Goal: Task Accomplishment & Management: Use online tool/utility

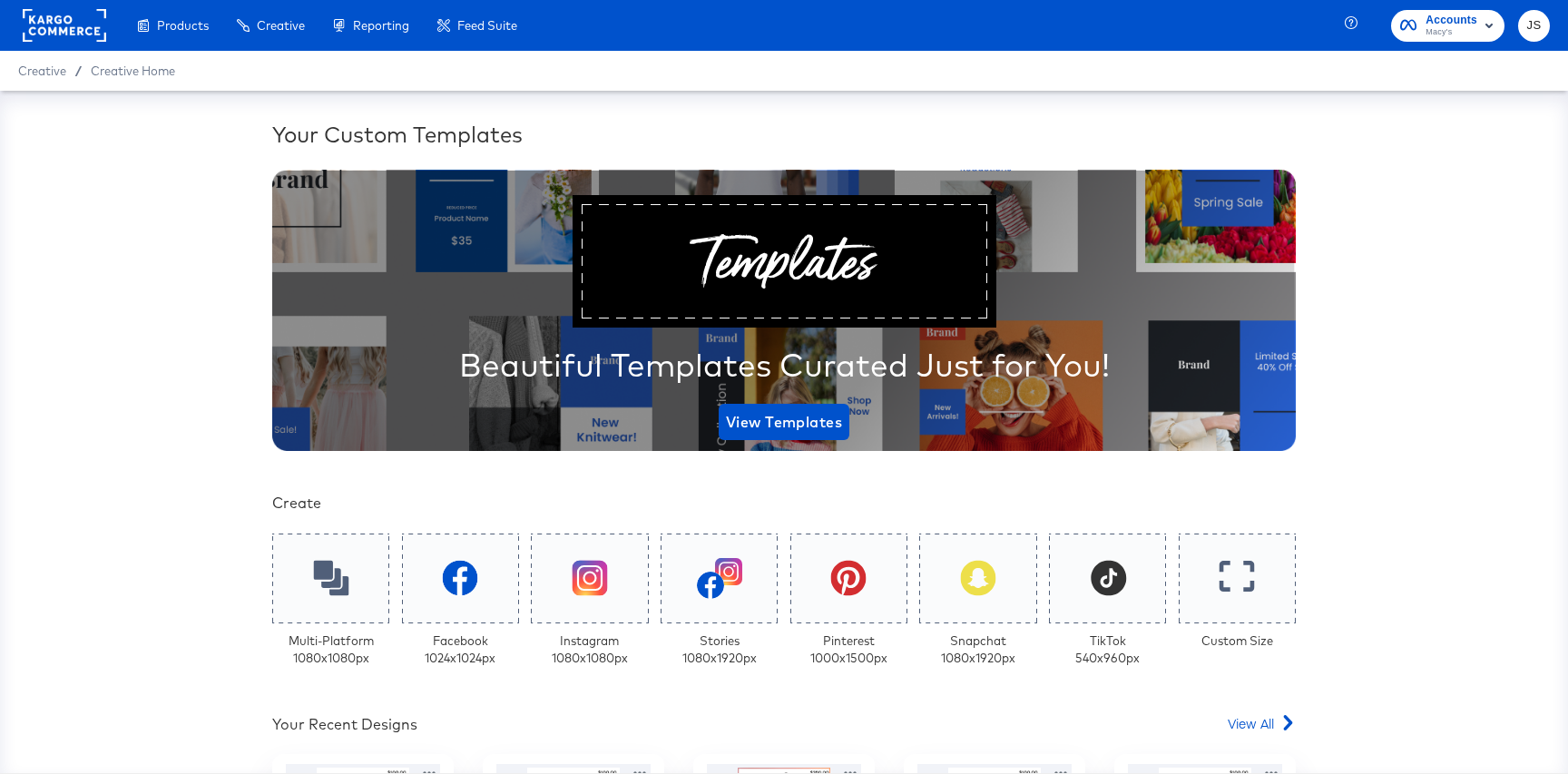
click at [591, 112] on div "Your Custom Templates Beautiful Templates Curated Just for You! View Templates …" at bounding box center [784, 431] width 1568 height 683
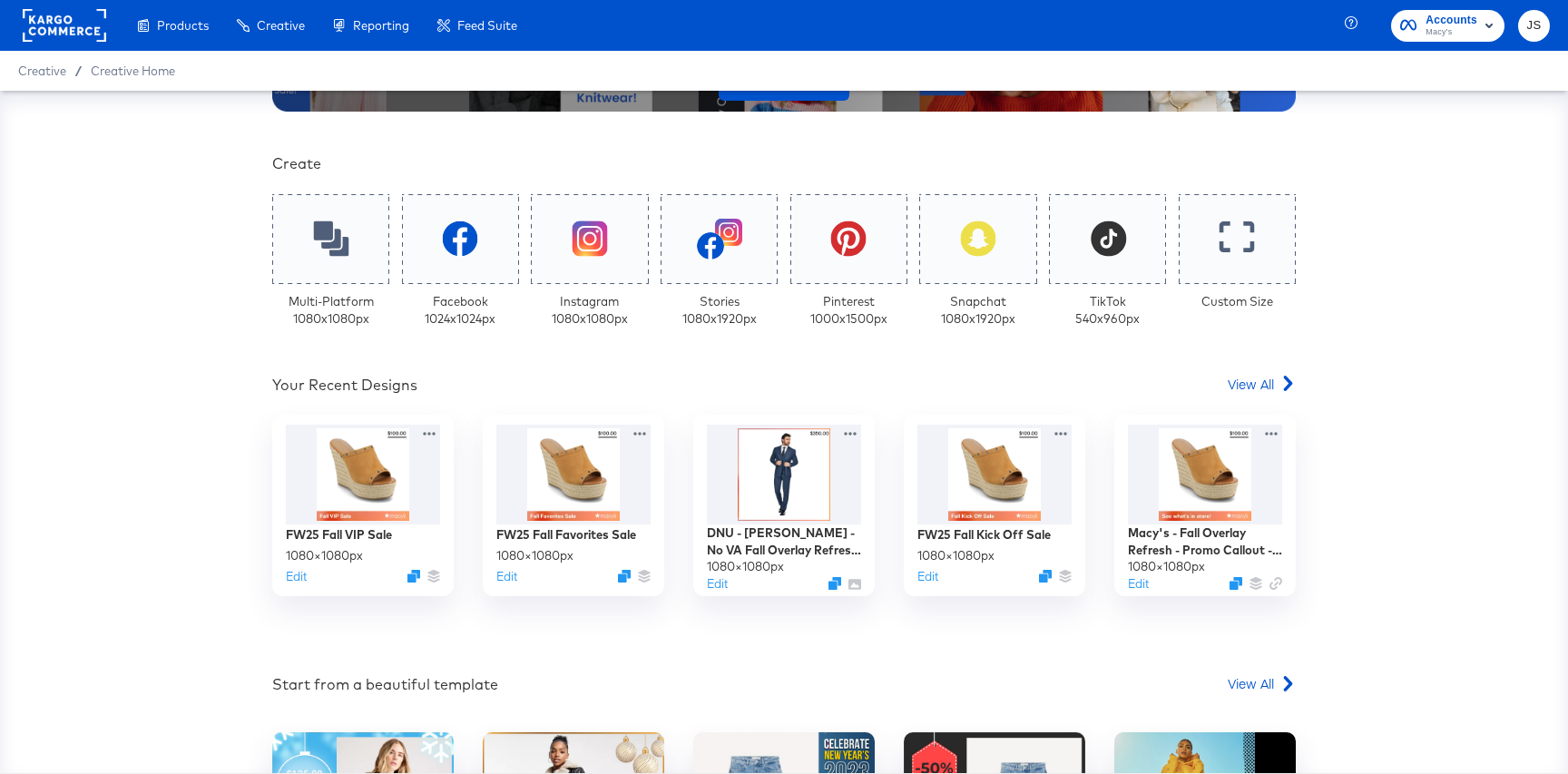
scroll to position [381, 0]
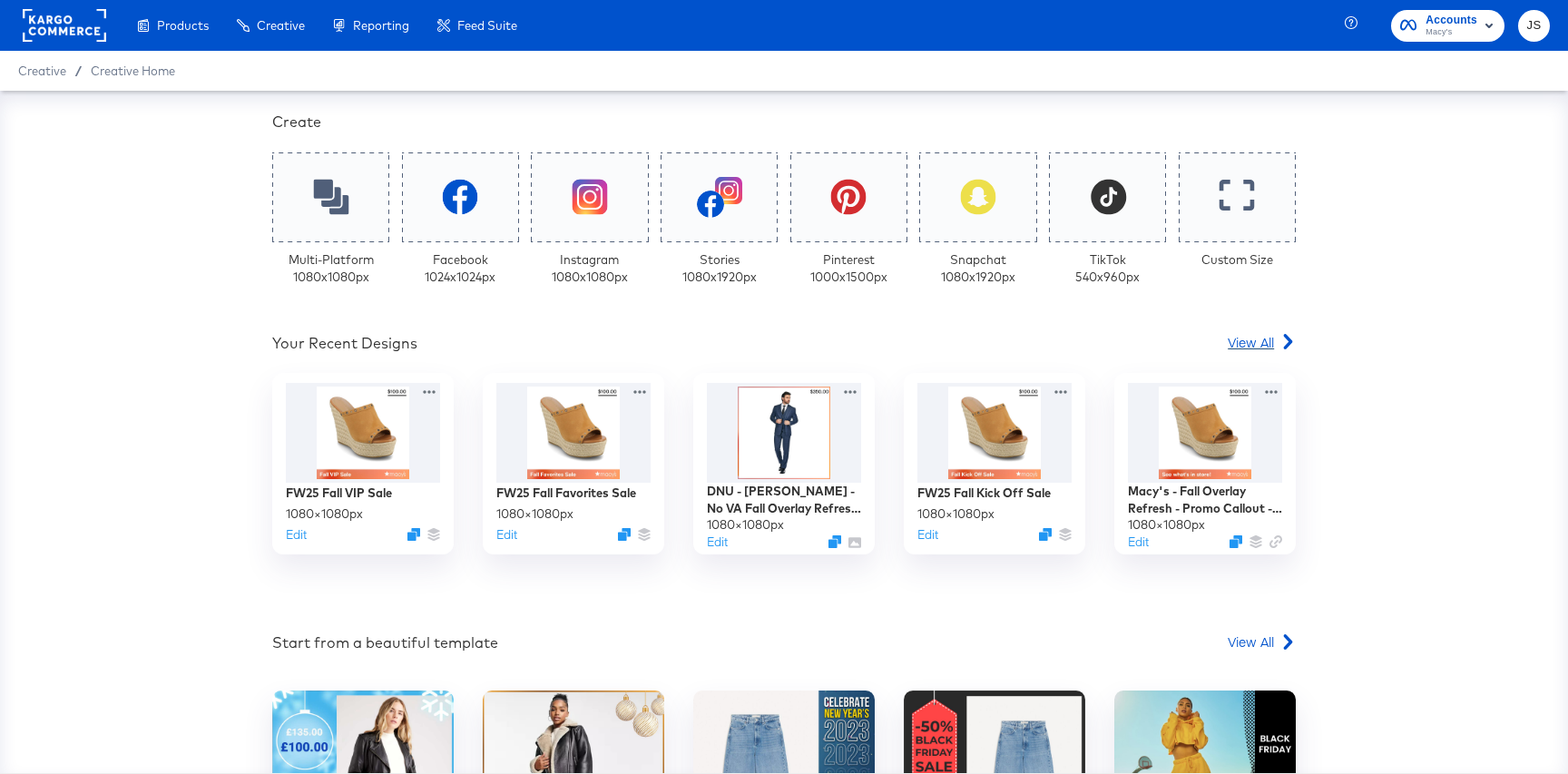
click at [1237, 342] on span "View All" at bounding box center [1250, 342] width 46 height 18
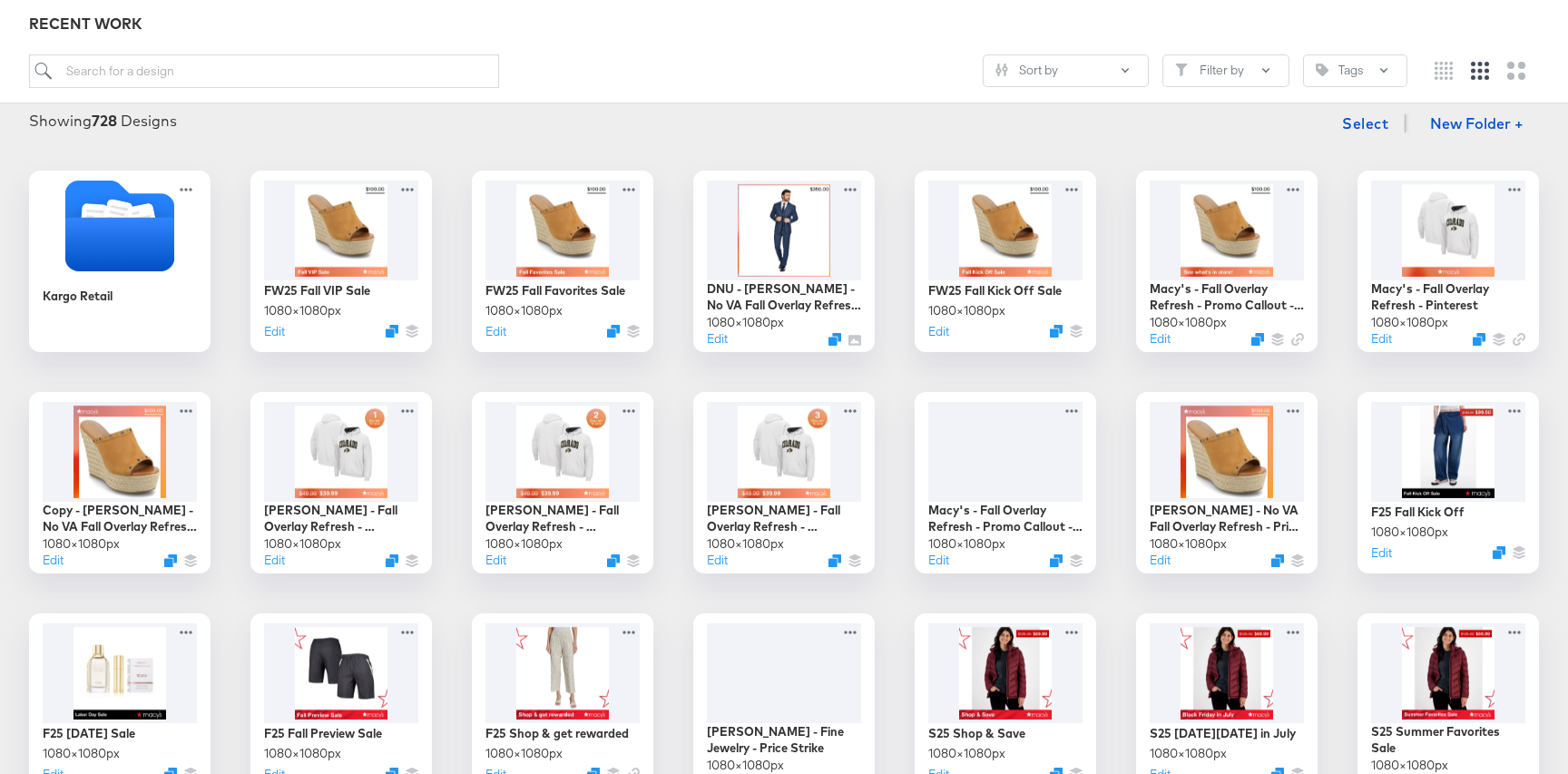
scroll to position [225, 0]
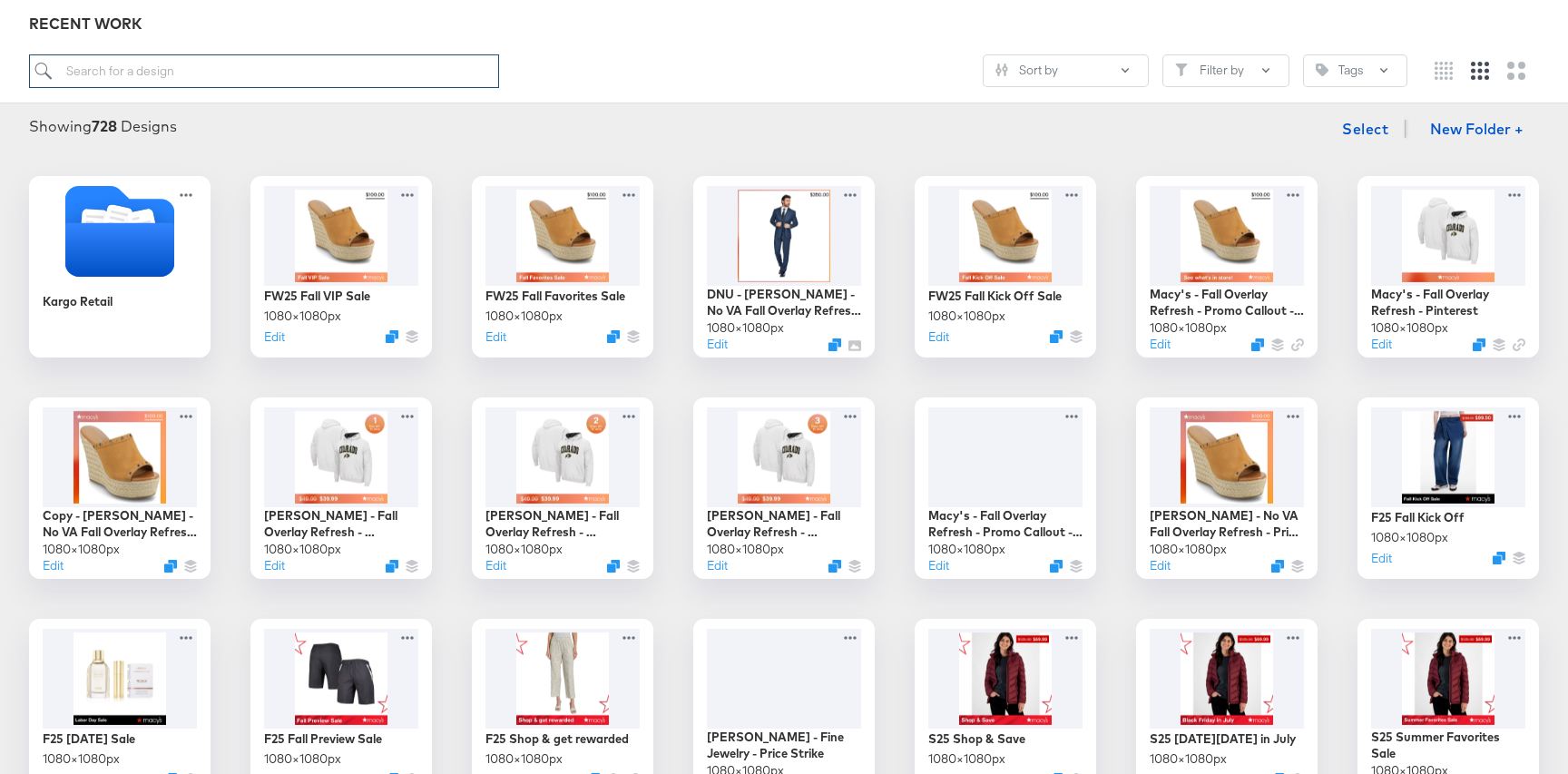
click at [270, 66] on input "search" at bounding box center [264, 71] width 470 height 33
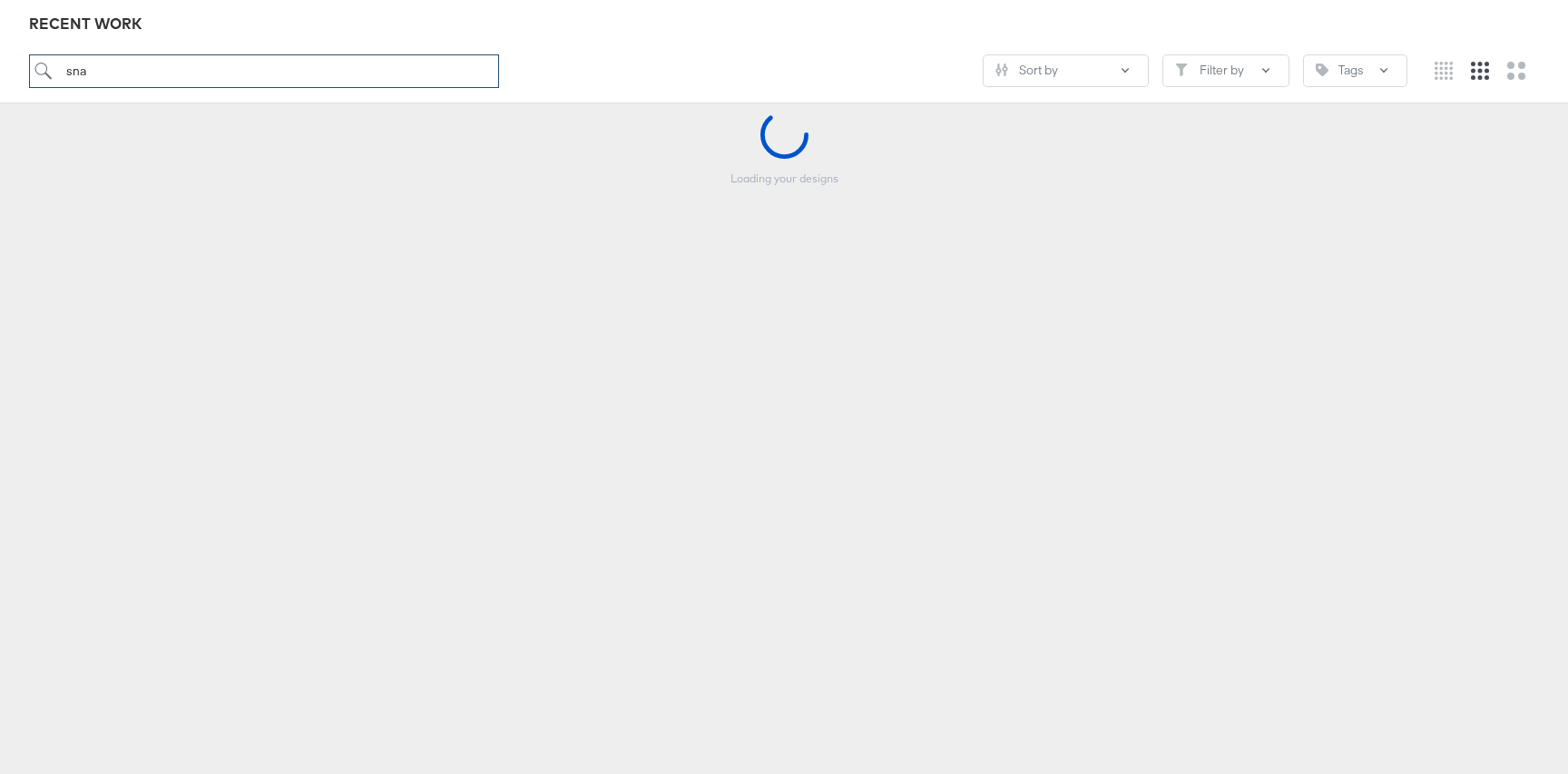
scroll to position [200, 0]
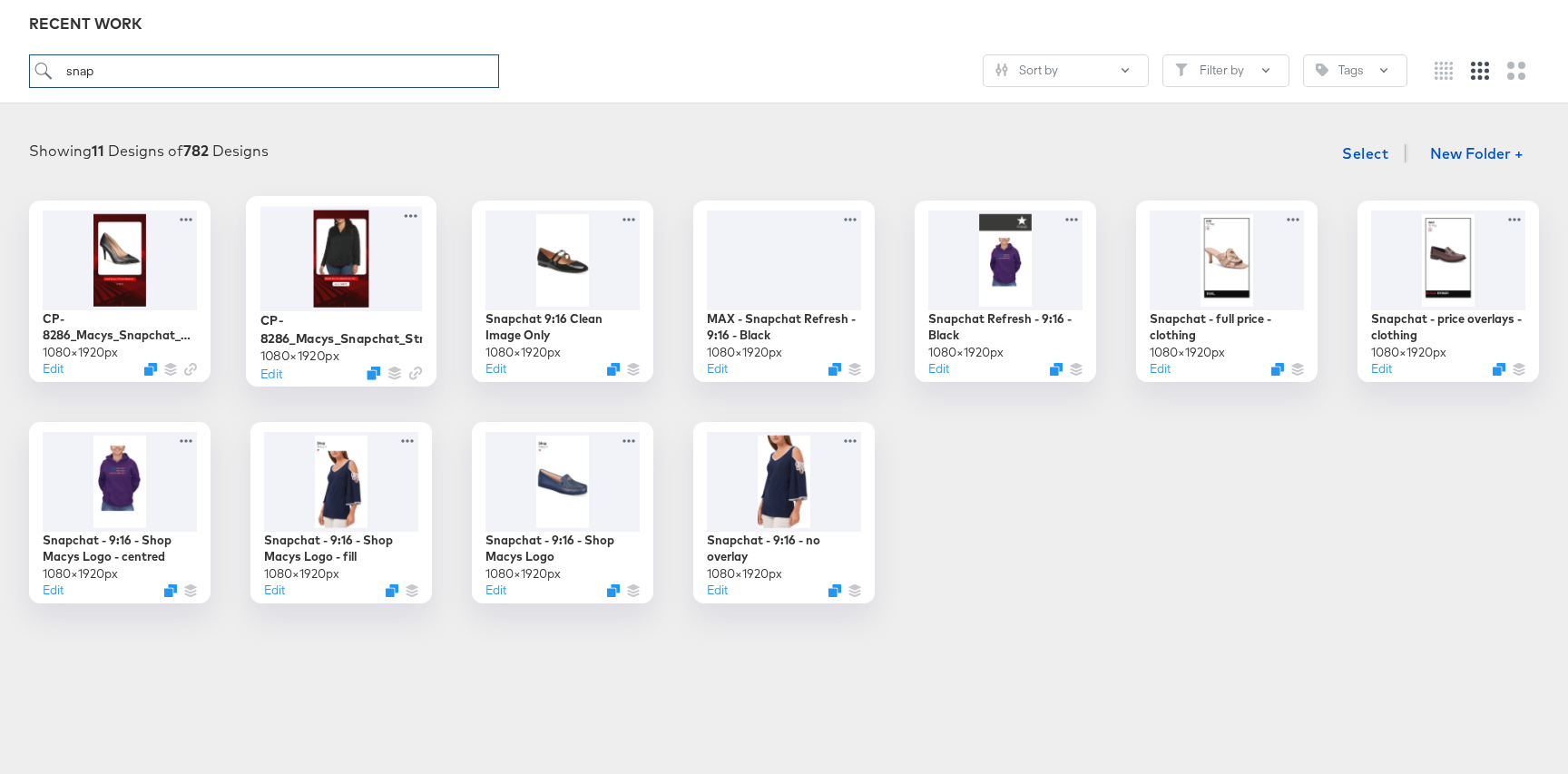
type input "snap"
click at [389, 277] on div at bounding box center [341, 258] width 162 height 104
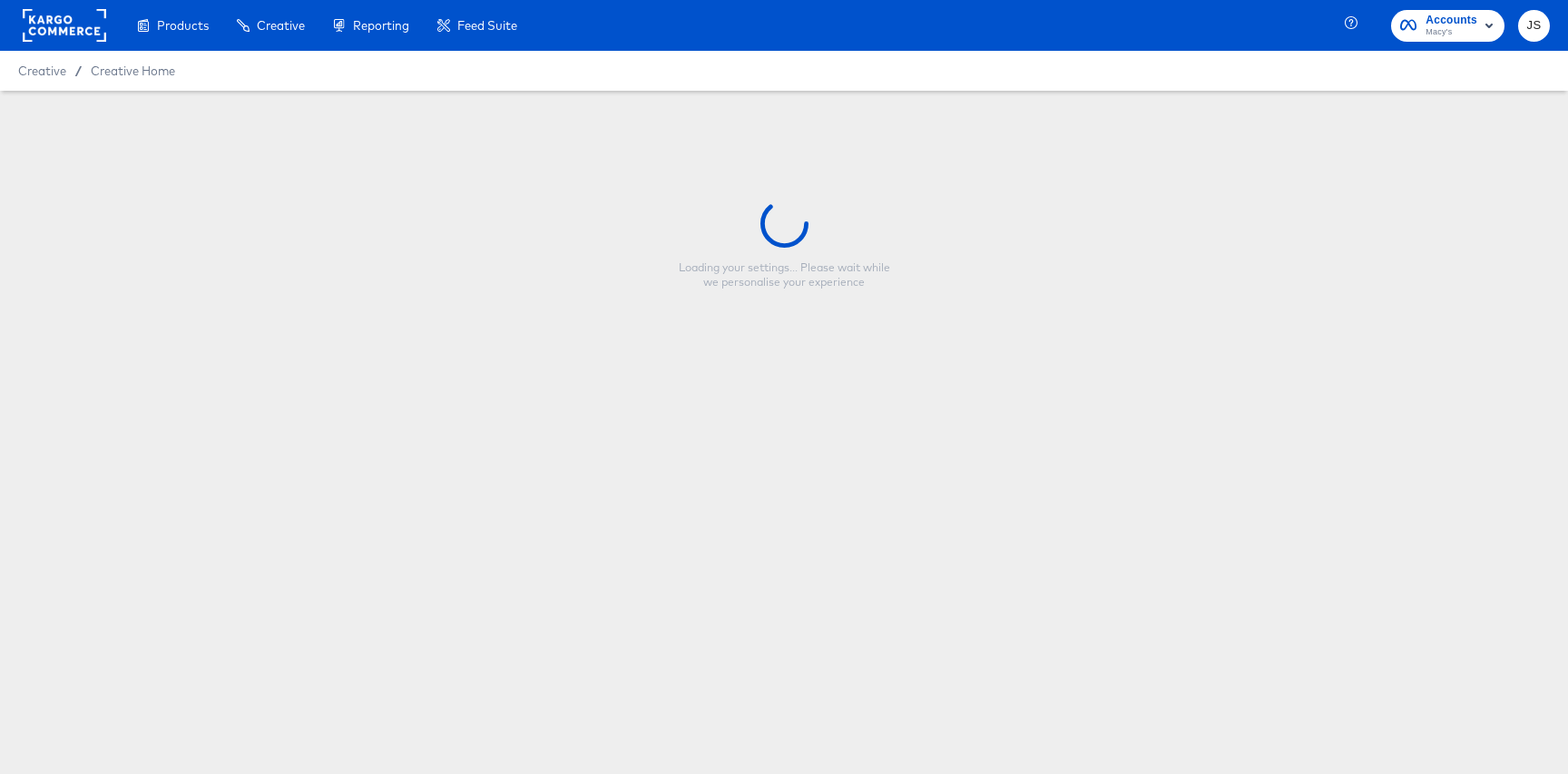
type input "CP-8286_Macys_Snapchat_Strikethrough"
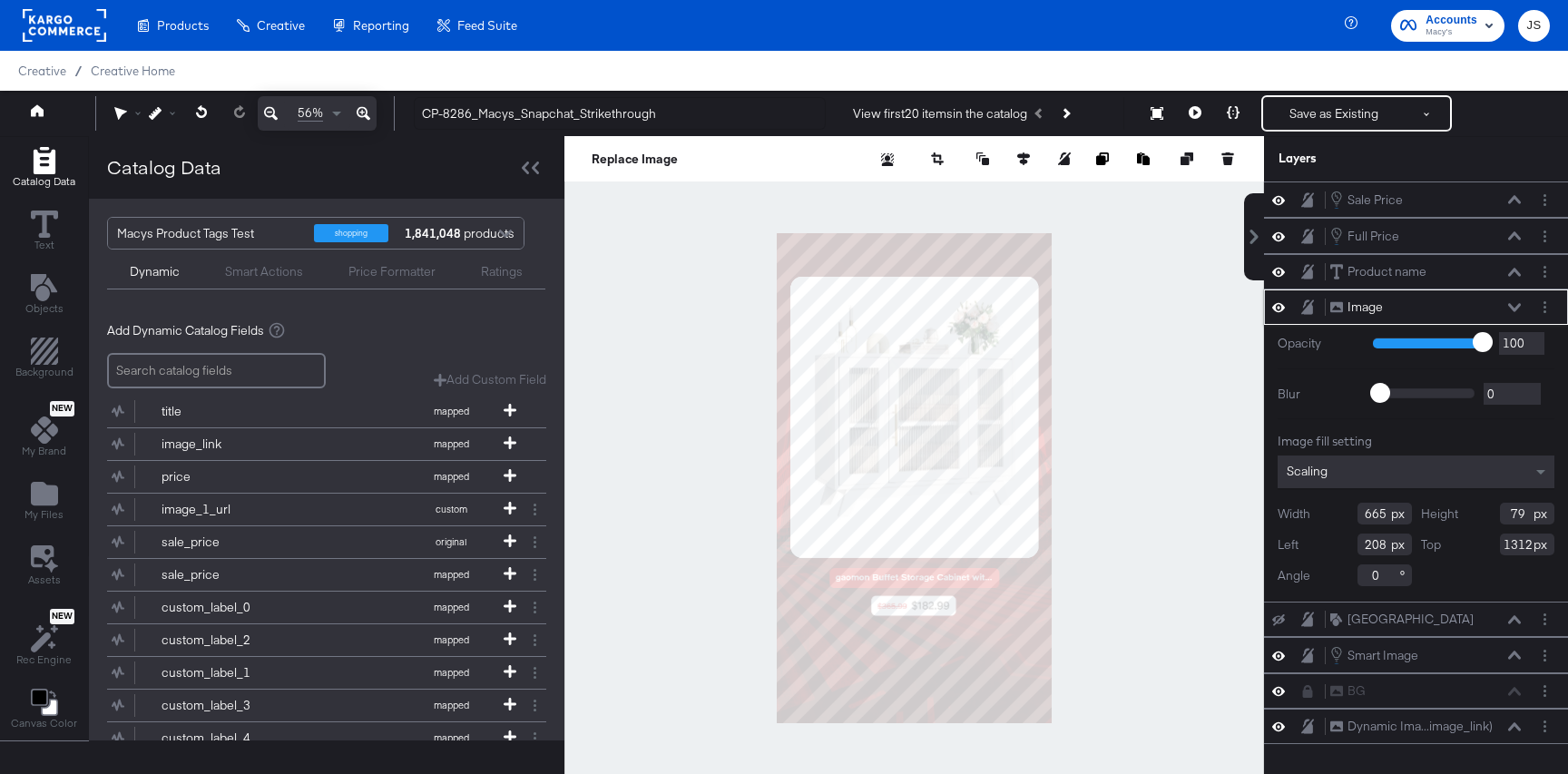
click at [1514, 306] on icon at bounding box center [1514, 307] width 13 height 9
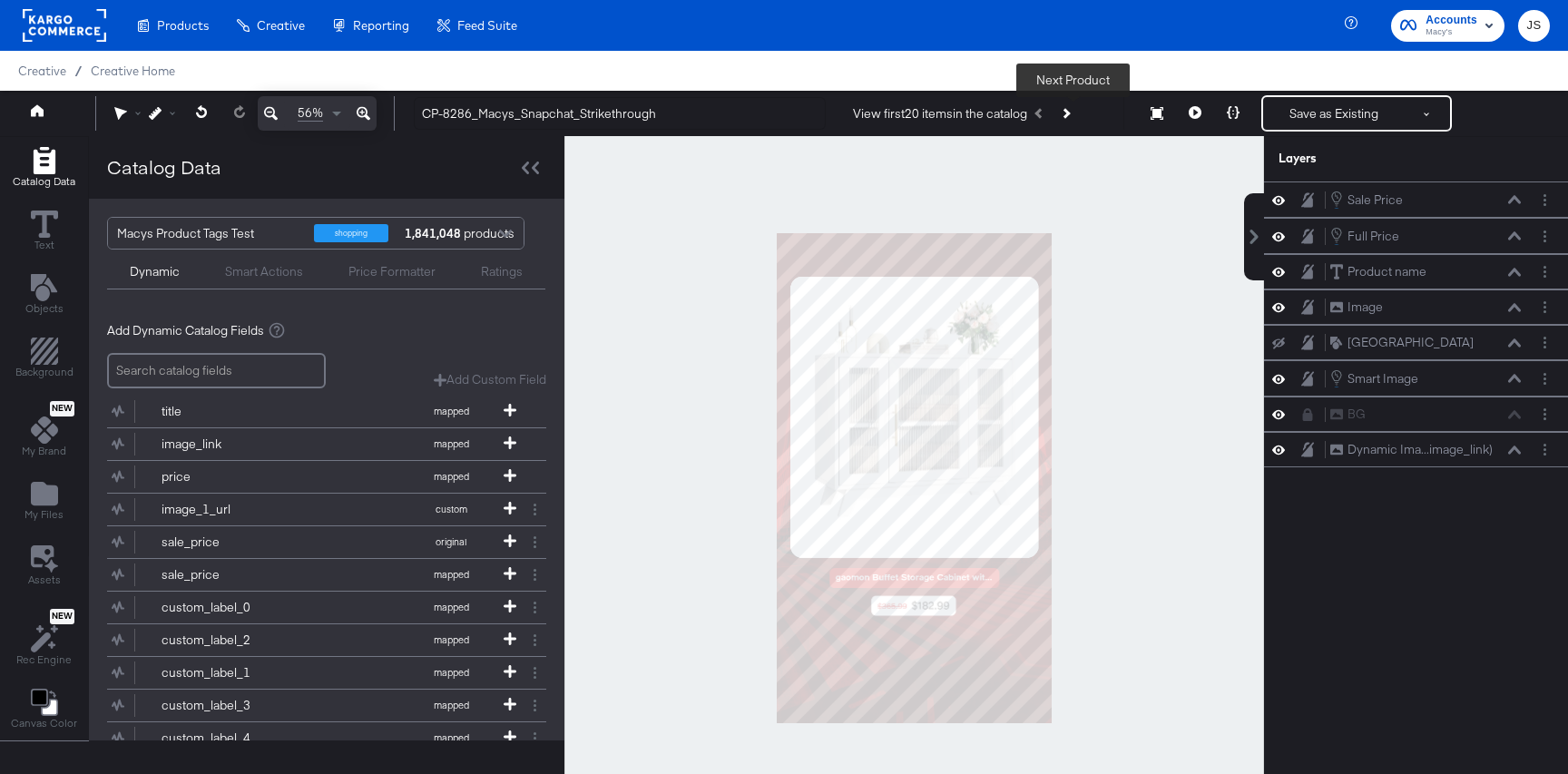
click at [1078, 114] on button "Next Product" at bounding box center [1065, 113] width 26 height 32
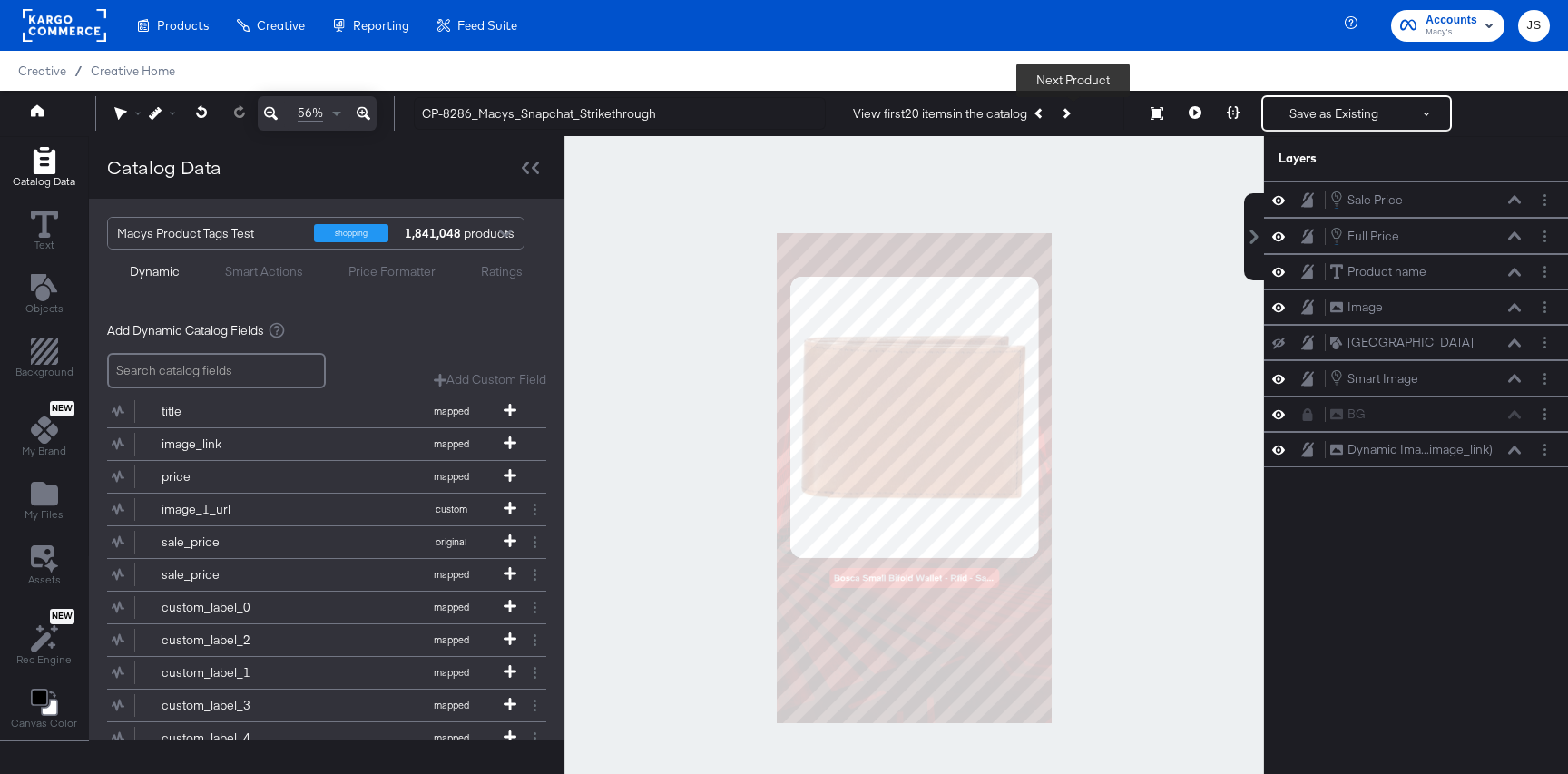
click at [1078, 114] on button "Next Product" at bounding box center [1065, 113] width 26 height 32
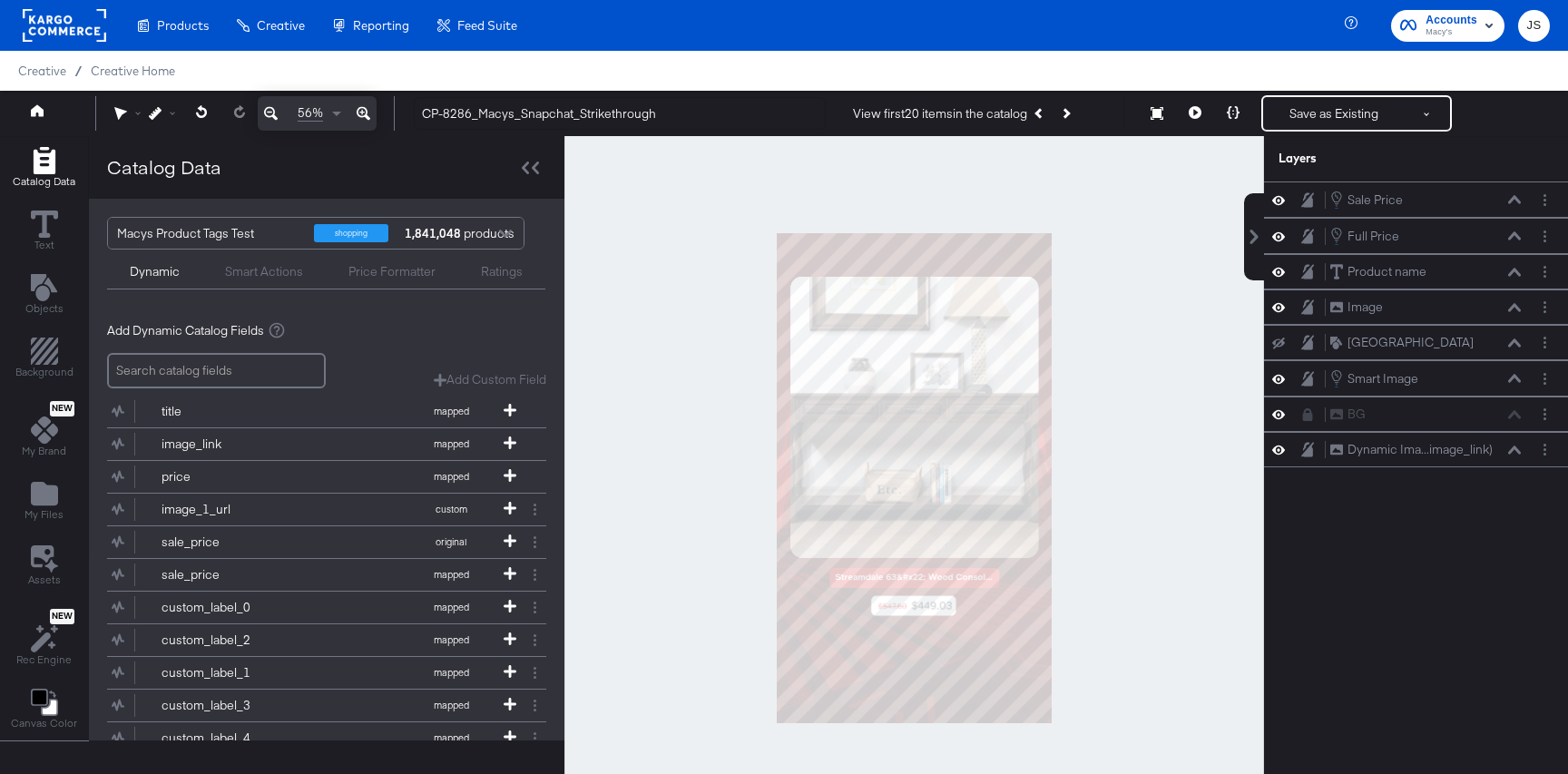
click at [1174, 203] on div at bounding box center [914, 478] width 699 height 685
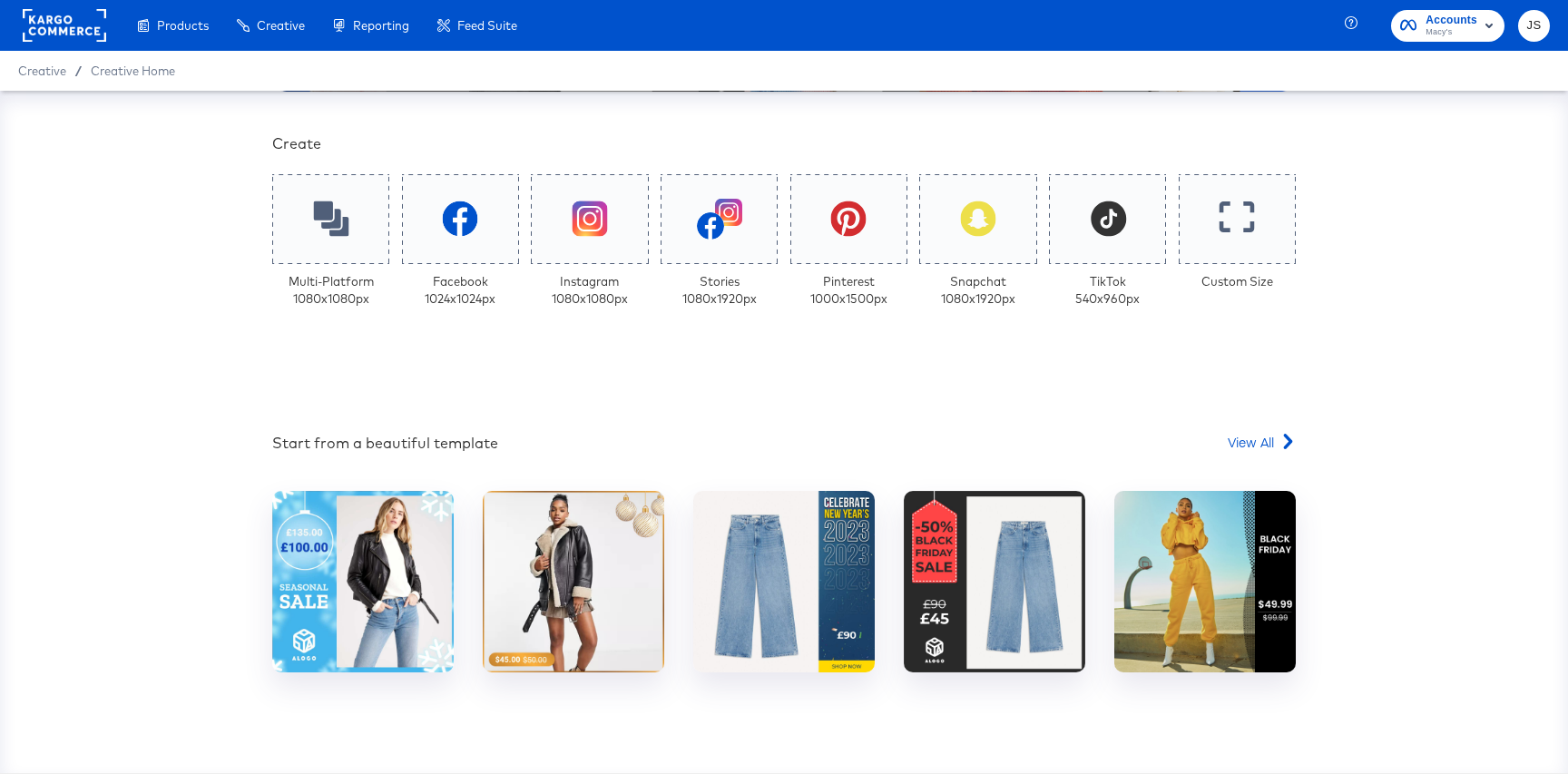
scroll to position [580, 0]
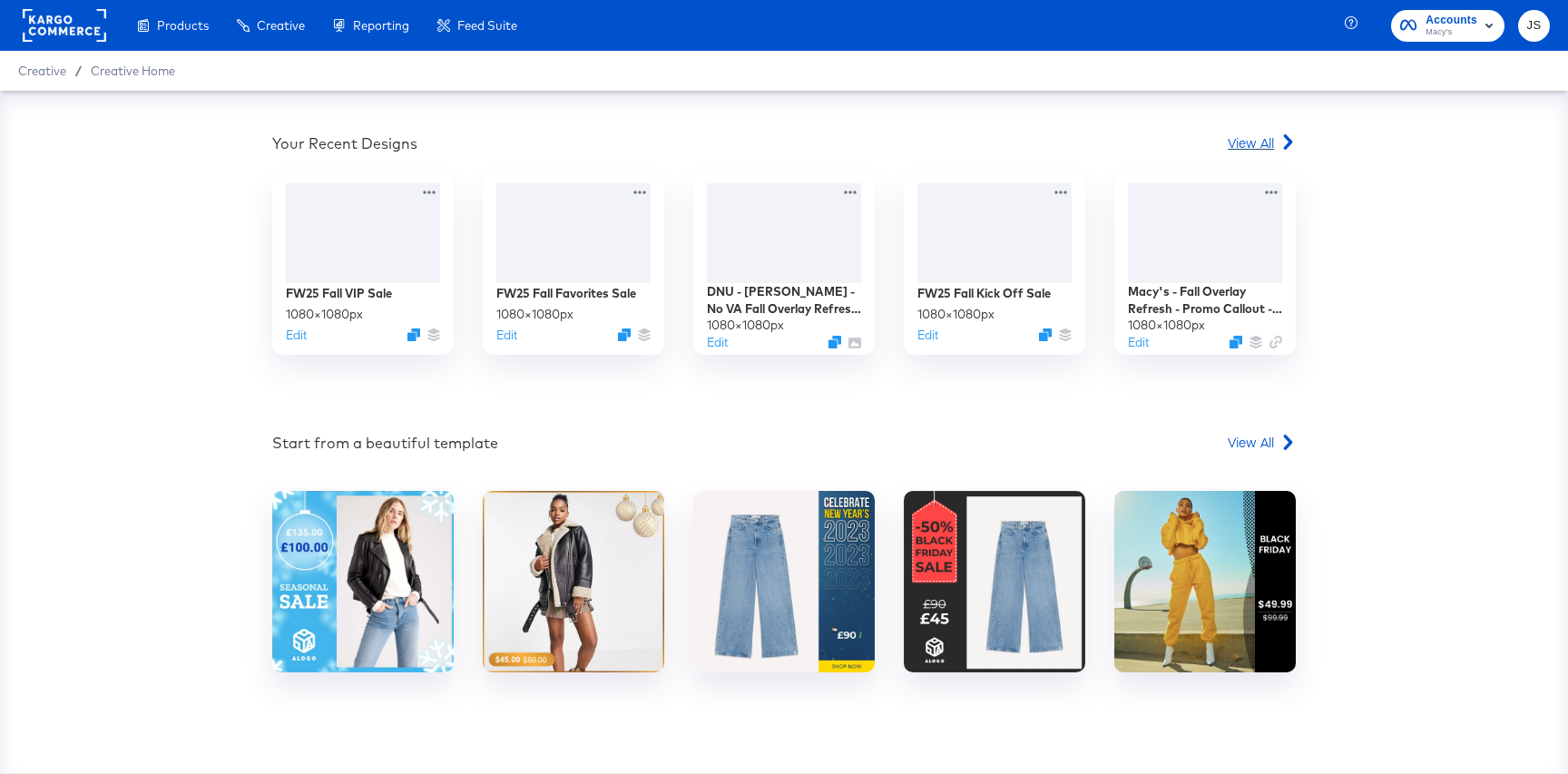
click at [1234, 151] on link "View All" at bounding box center [1261, 146] width 68 height 27
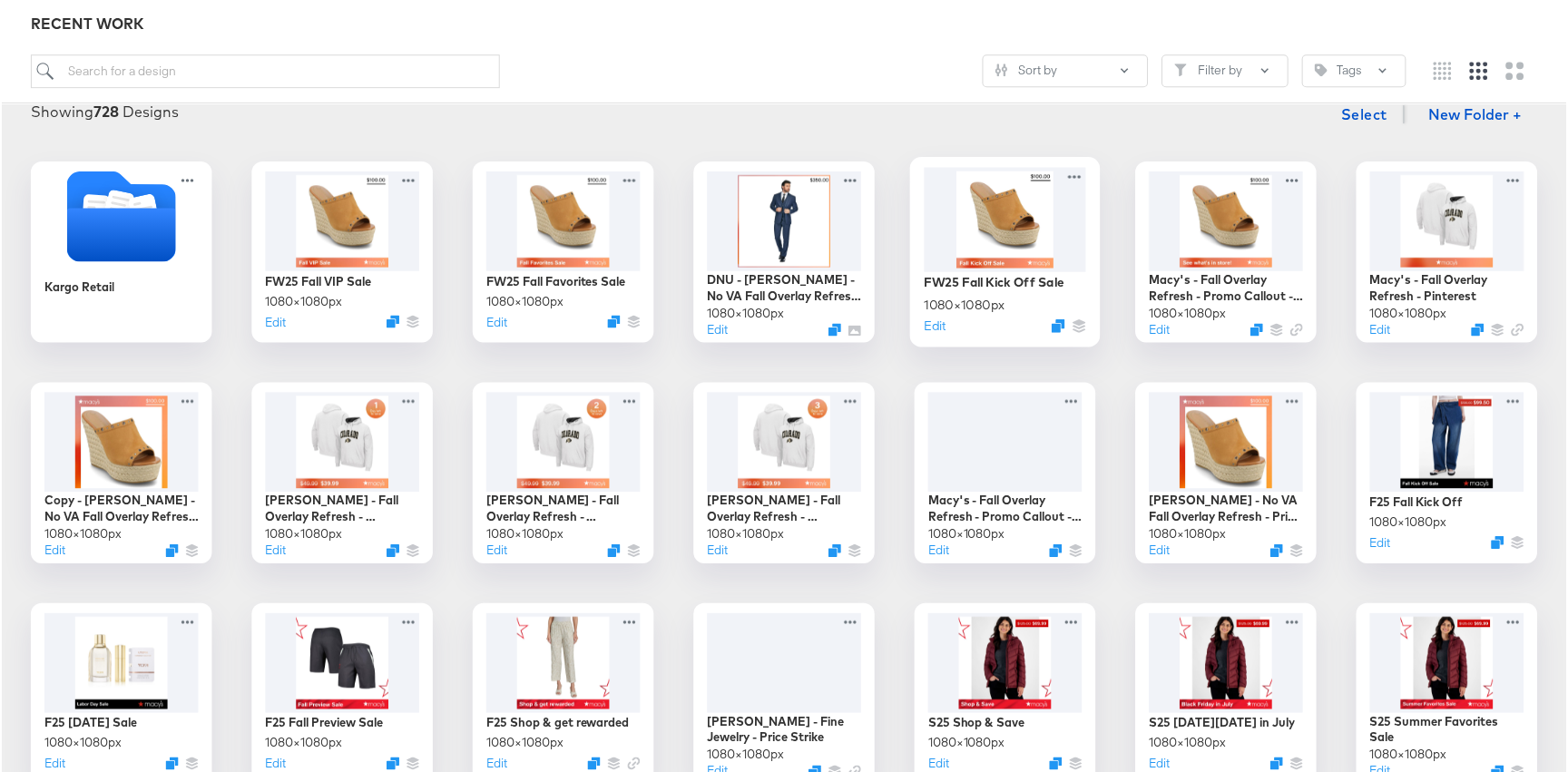
scroll to position [246, 0]
